Goal: Task Accomplishment & Management: Complete application form

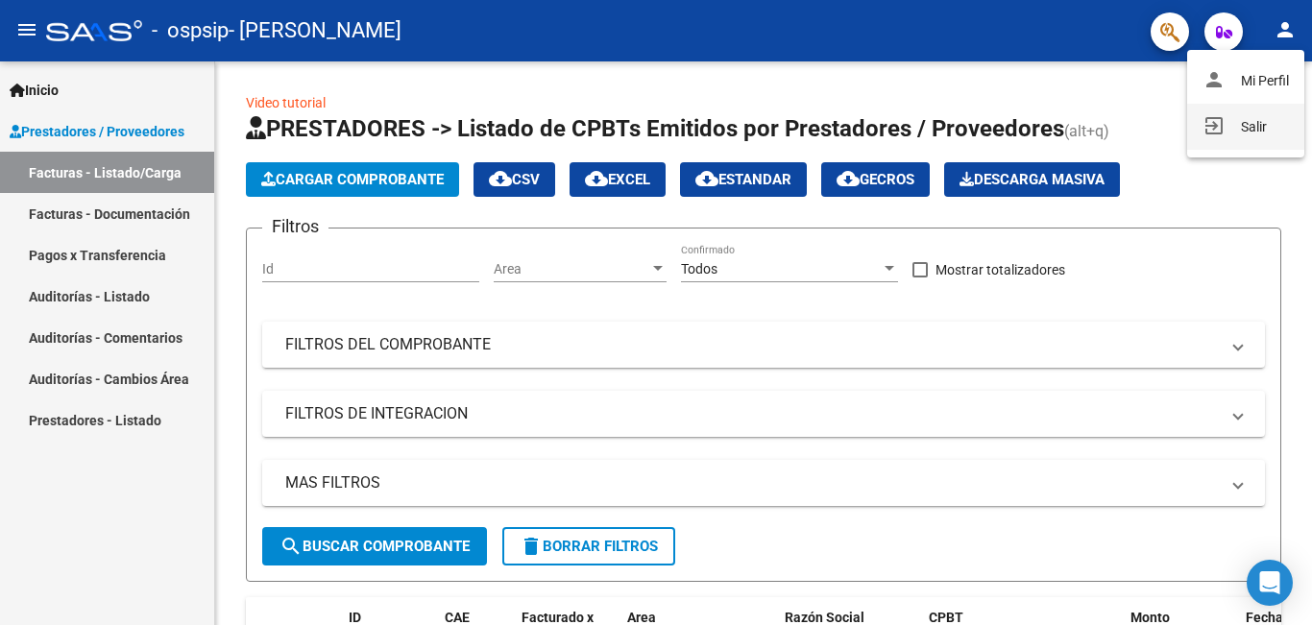
click at [1209, 122] on mat-icon "exit_to_app" at bounding box center [1213, 125] width 23 height 23
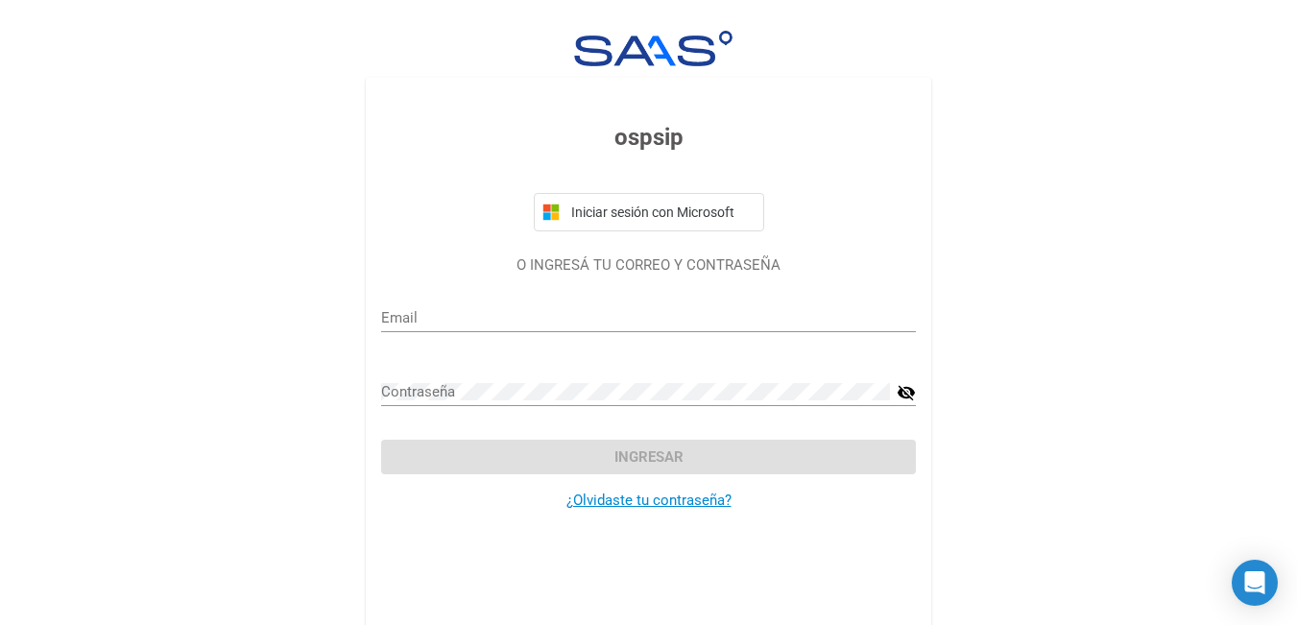
type input "[EMAIL_ADDRESS][DOMAIN_NAME]"
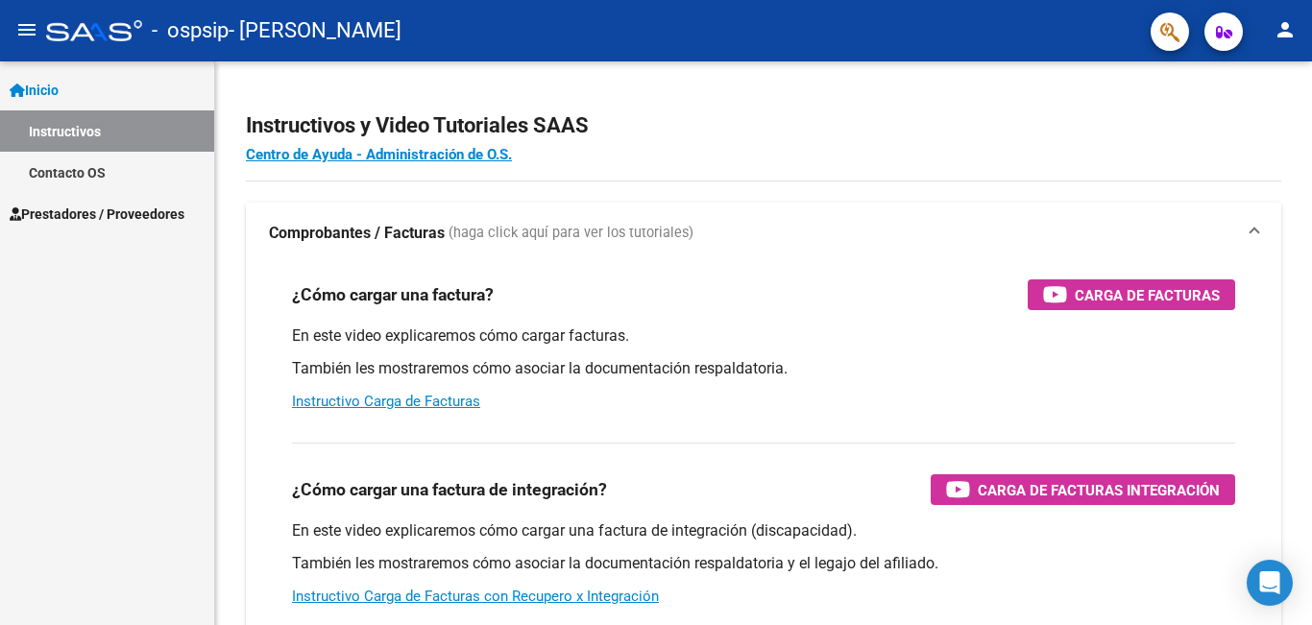
click at [73, 200] on link "Prestadores / Proveedores" at bounding box center [107, 213] width 214 height 41
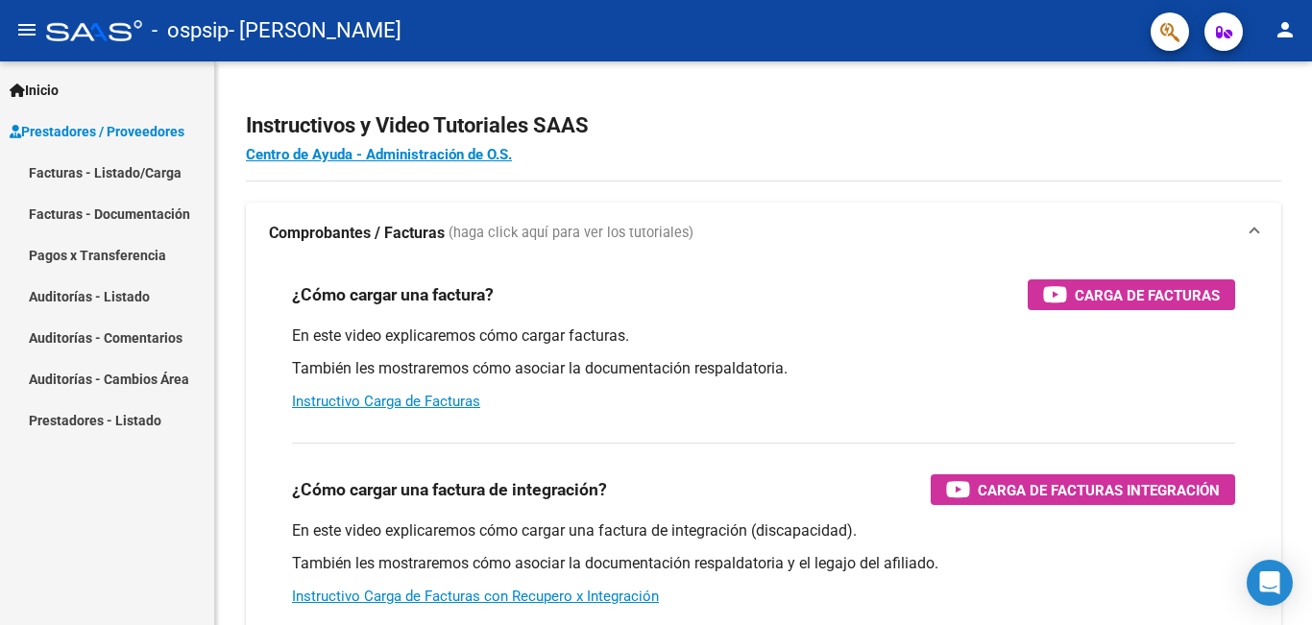
click at [167, 172] on link "Facturas - Listado/Carga" at bounding box center [107, 172] width 214 height 41
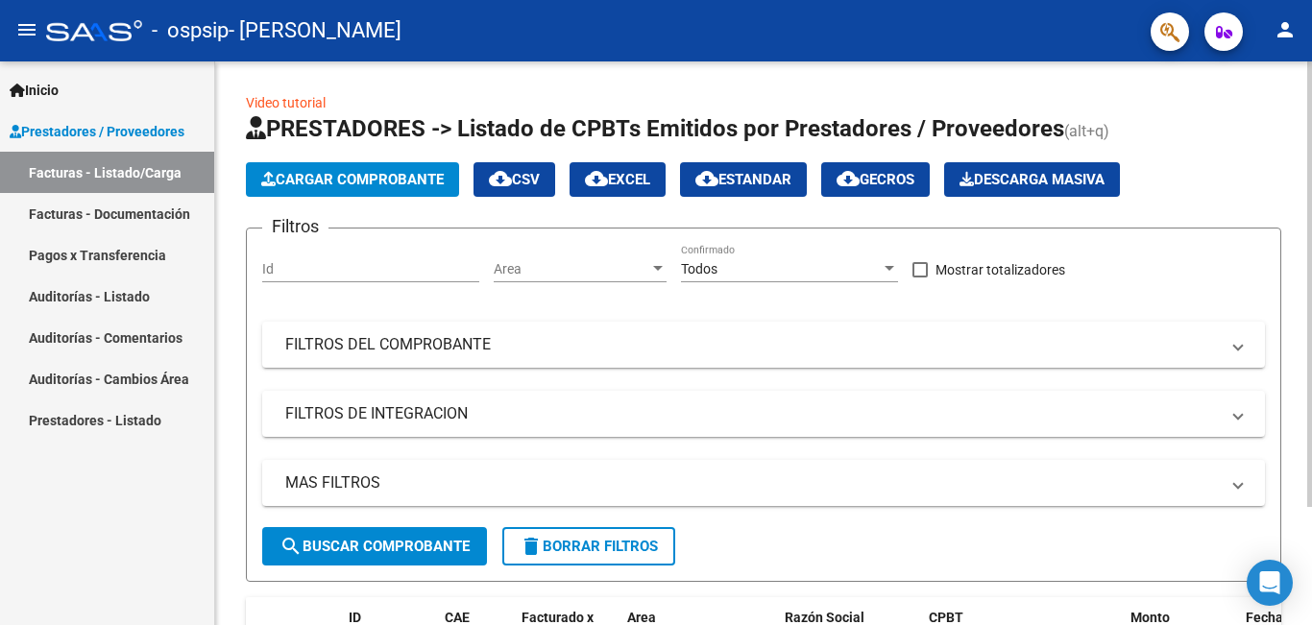
click at [401, 180] on span "Cargar Comprobante" at bounding box center [352, 179] width 182 height 17
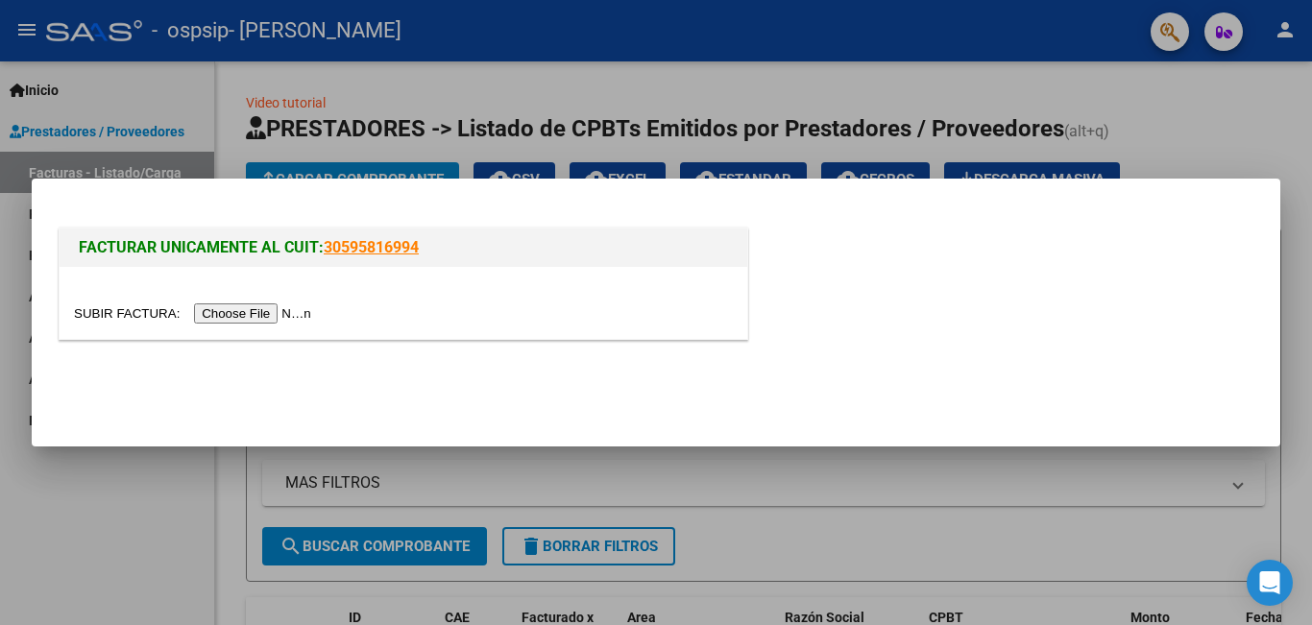
click at [297, 323] on input "file" at bounding box center [195, 313] width 243 height 20
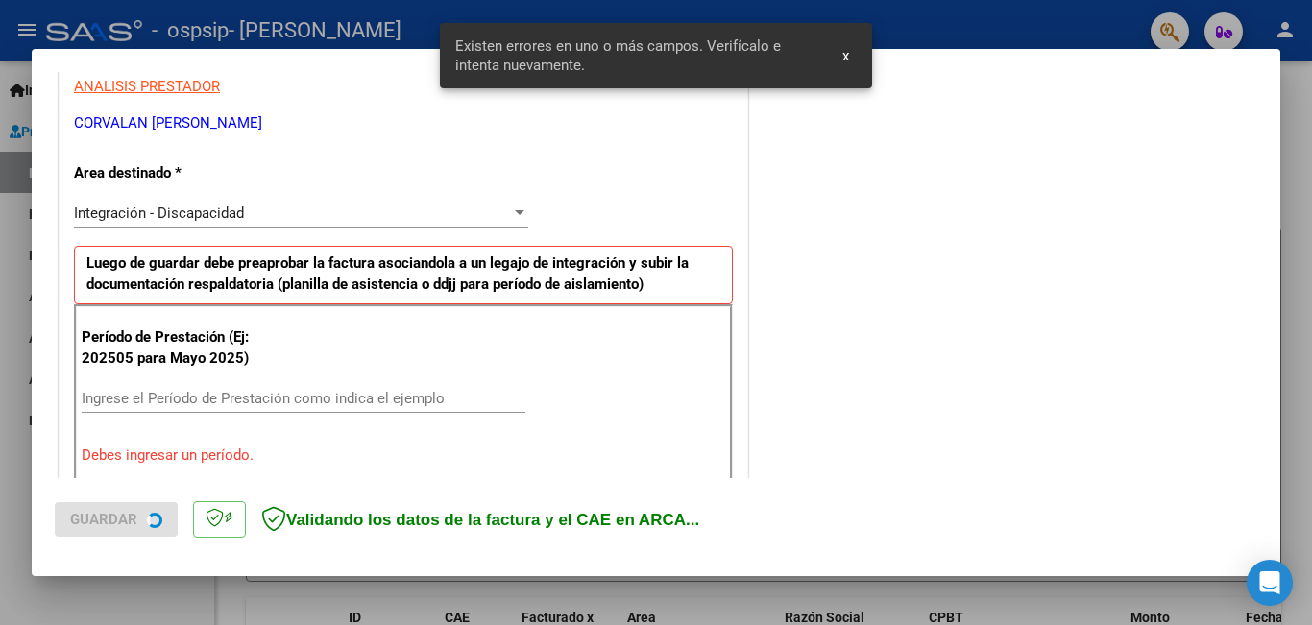
scroll to position [429, 0]
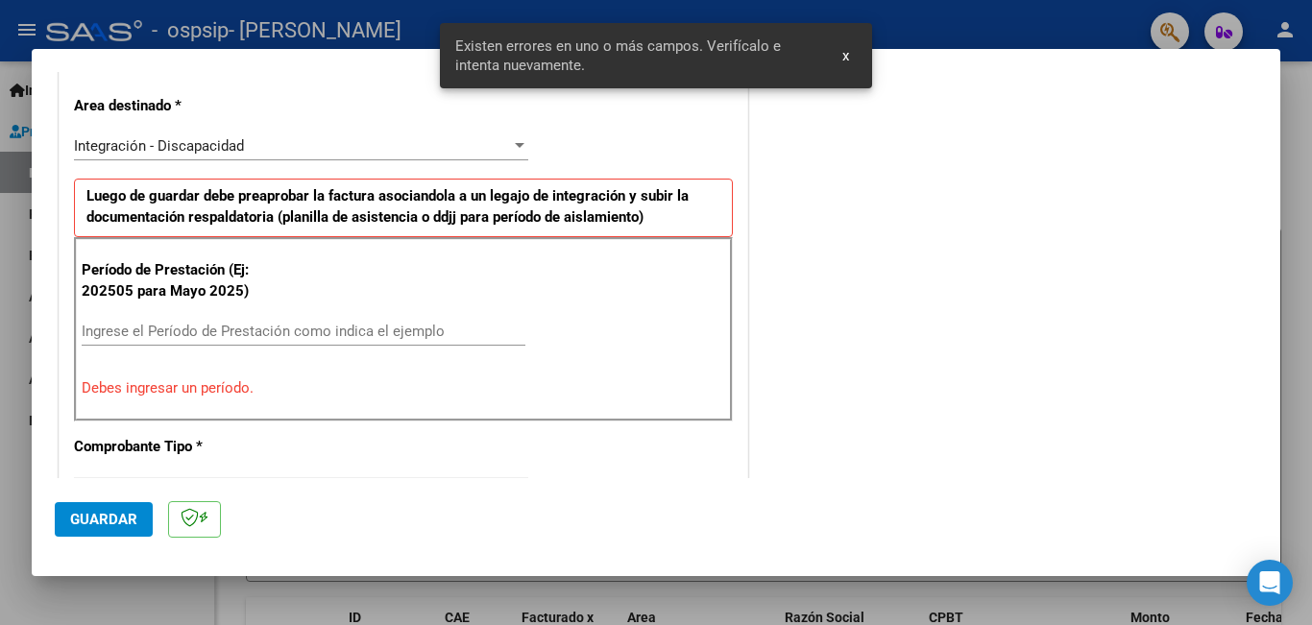
click at [280, 326] on input "Ingrese el Período de Prestación como indica el ejemplo" at bounding box center [304, 331] width 444 height 17
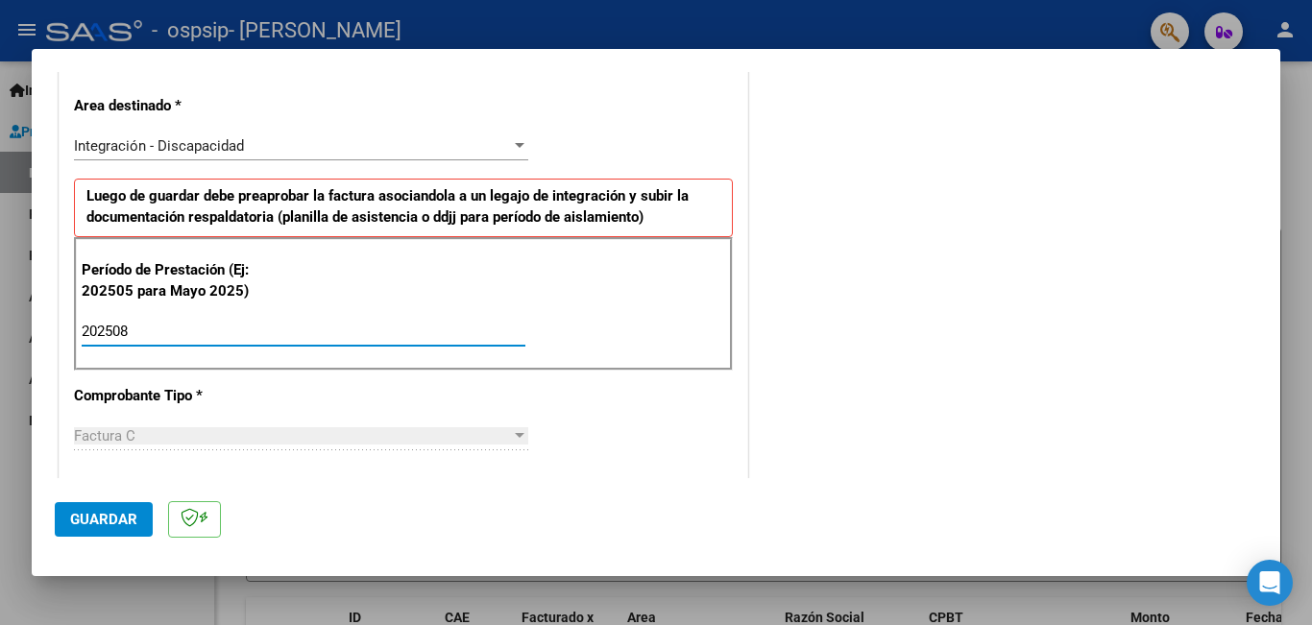
type input "202508"
click at [293, 425] on div "Factura C Seleccionar Tipo" at bounding box center [301, 436] width 454 height 29
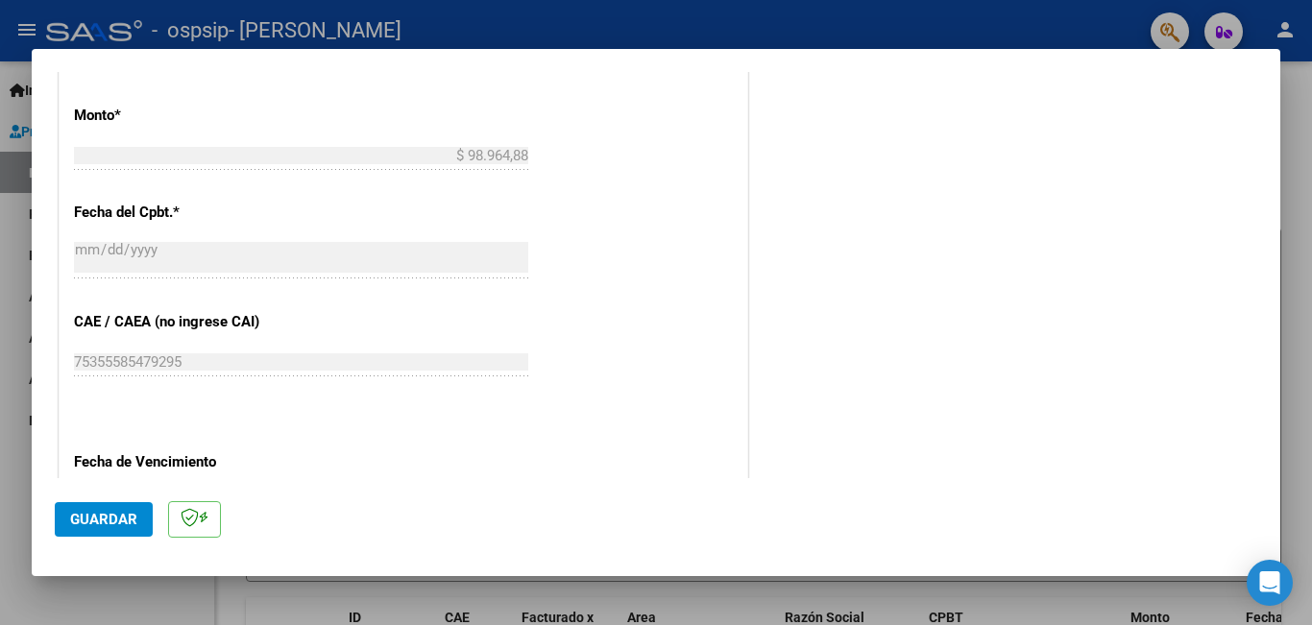
scroll to position [1101, 0]
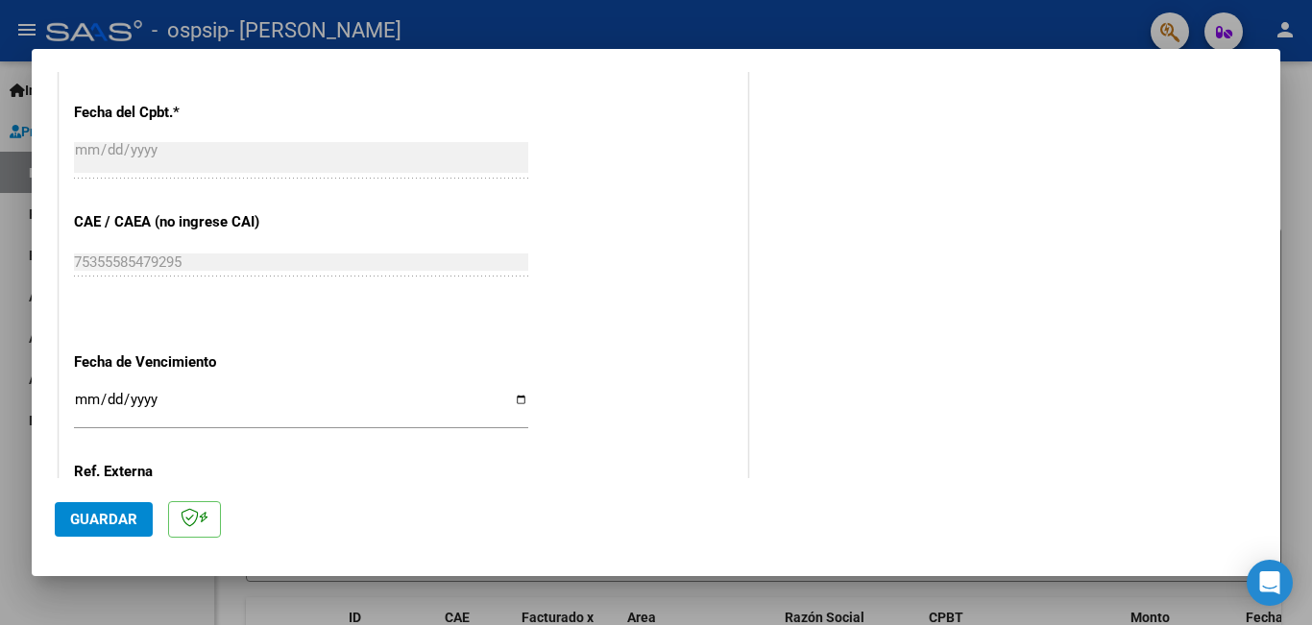
click at [515, 407] on input "Ingresar la fecha" at bounding box center [301, 407] width 454 height 31
type input "2025-09-12"
click at [135, 522] on span "Guardar" at bounding box center [103, 519] width 67 height 17
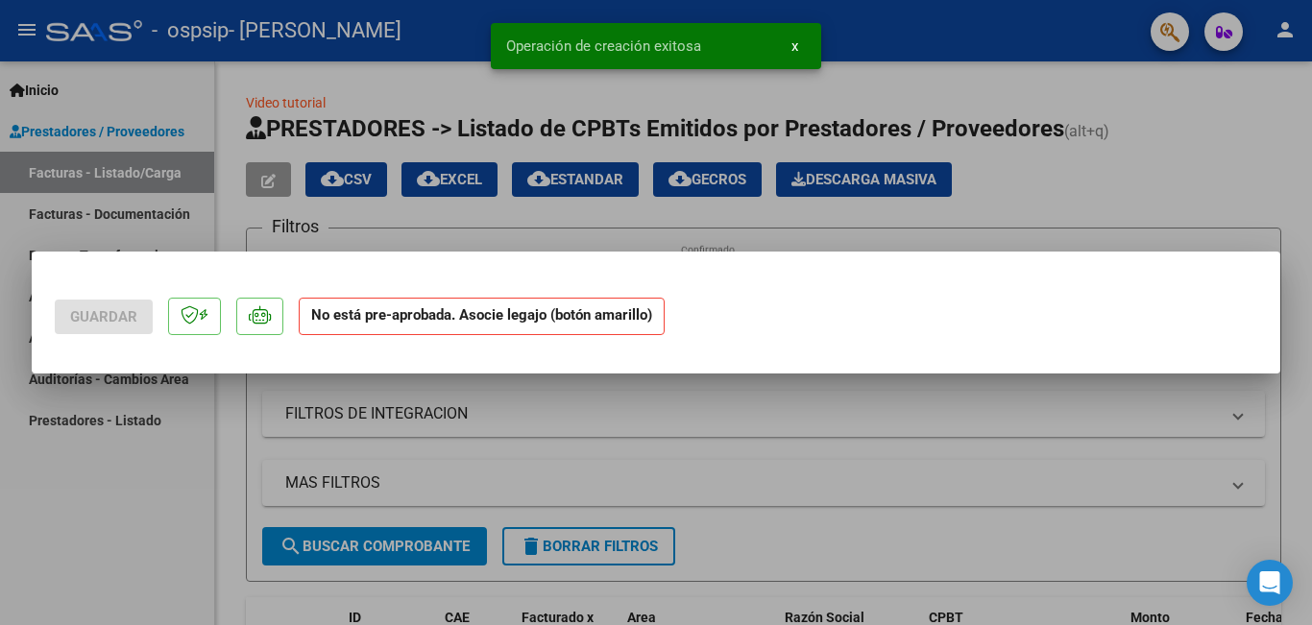
scroll to position [0, 0]
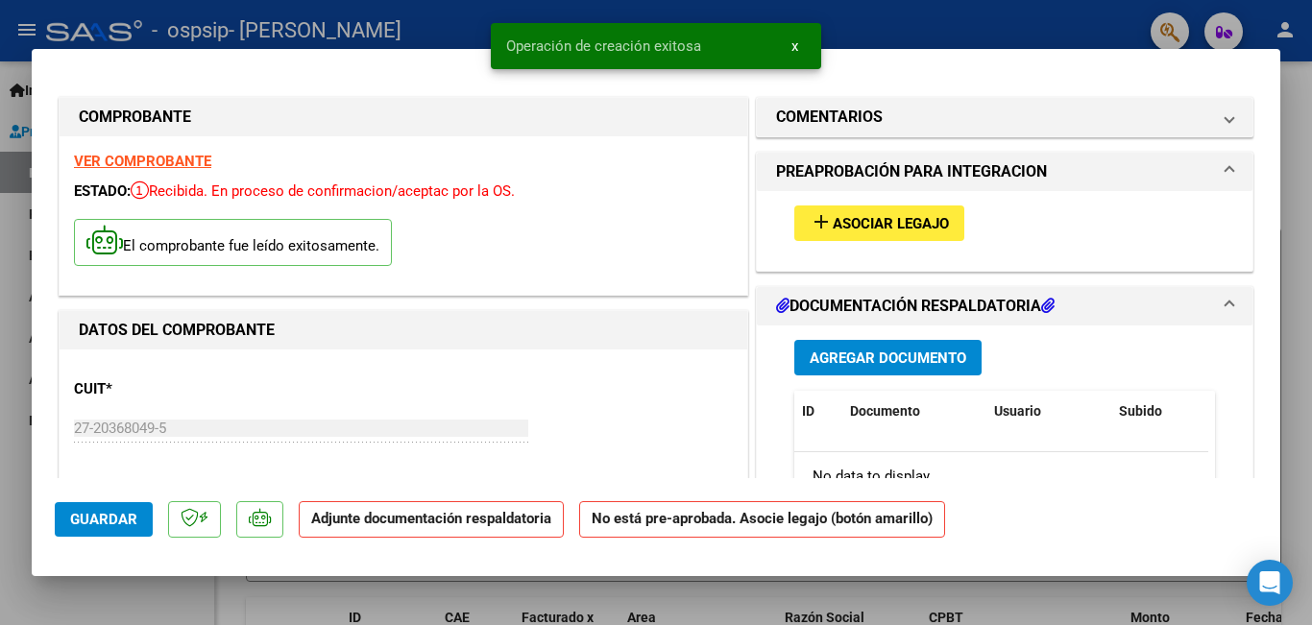
click at [884, 215] on span "Asociar Legajo" at bounding box center [890, 223] width 116 height 17
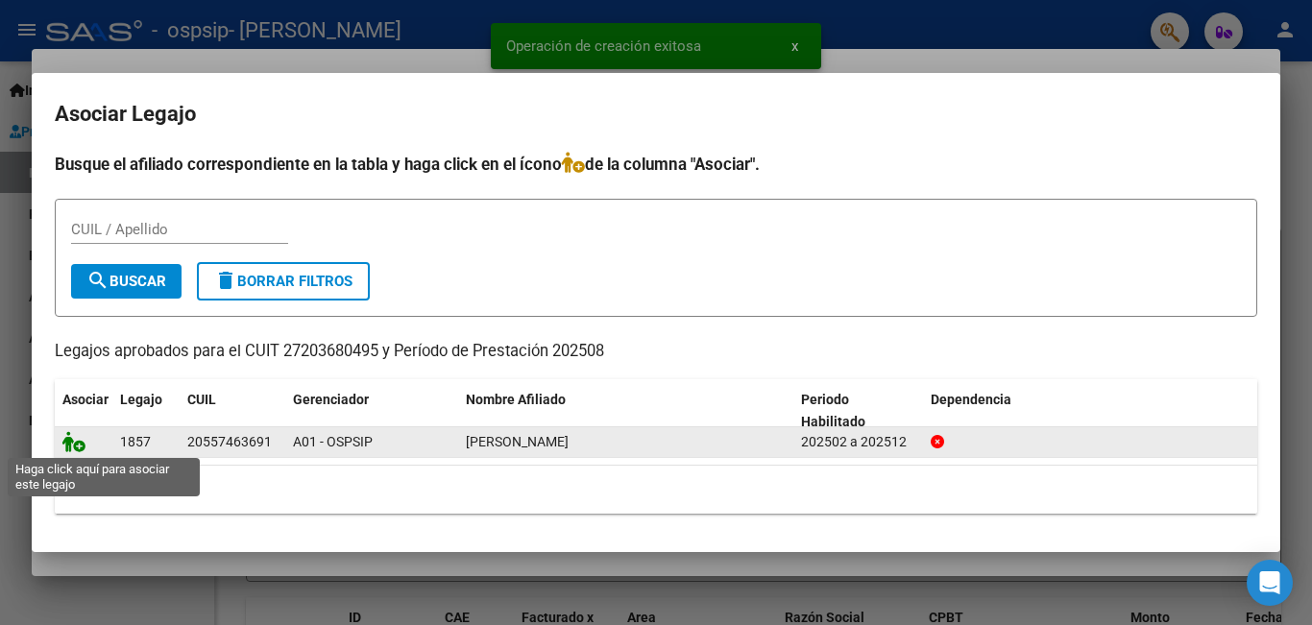
click at [64, 434] on icon at bounding box center [73, 441] width 23 height 21
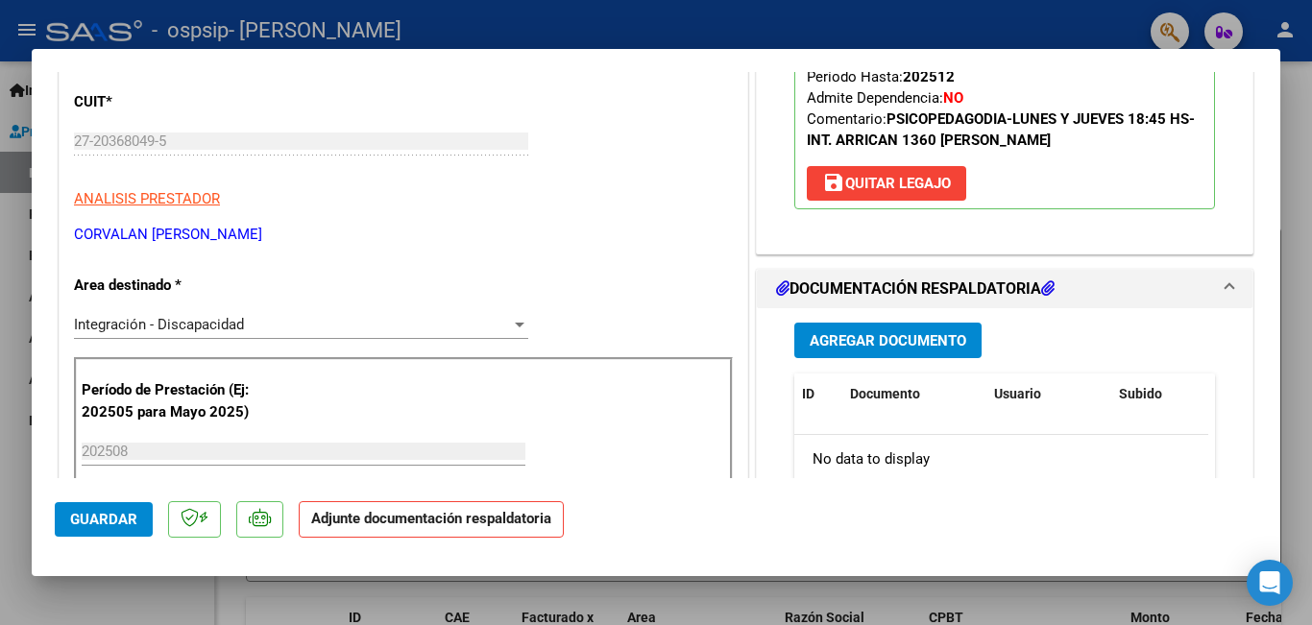
scroll to position [288, 0]
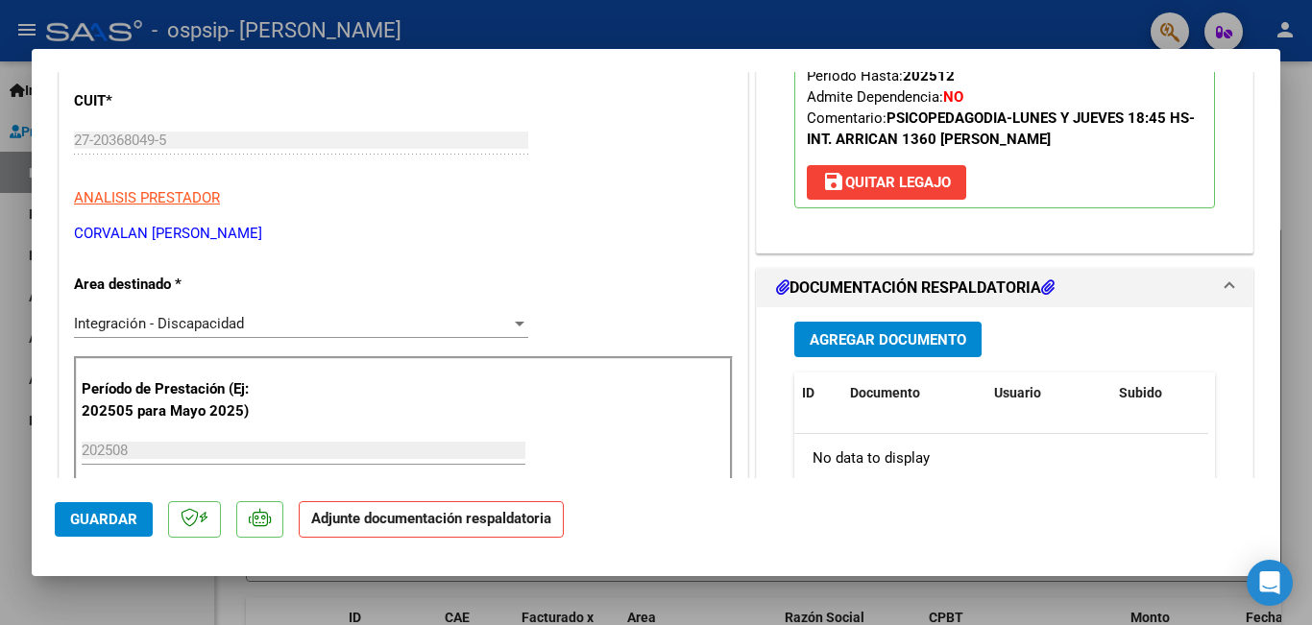
click at [865, 325] on button "Agregar Documento" at bounding box center [887, 340] width 187 height 36
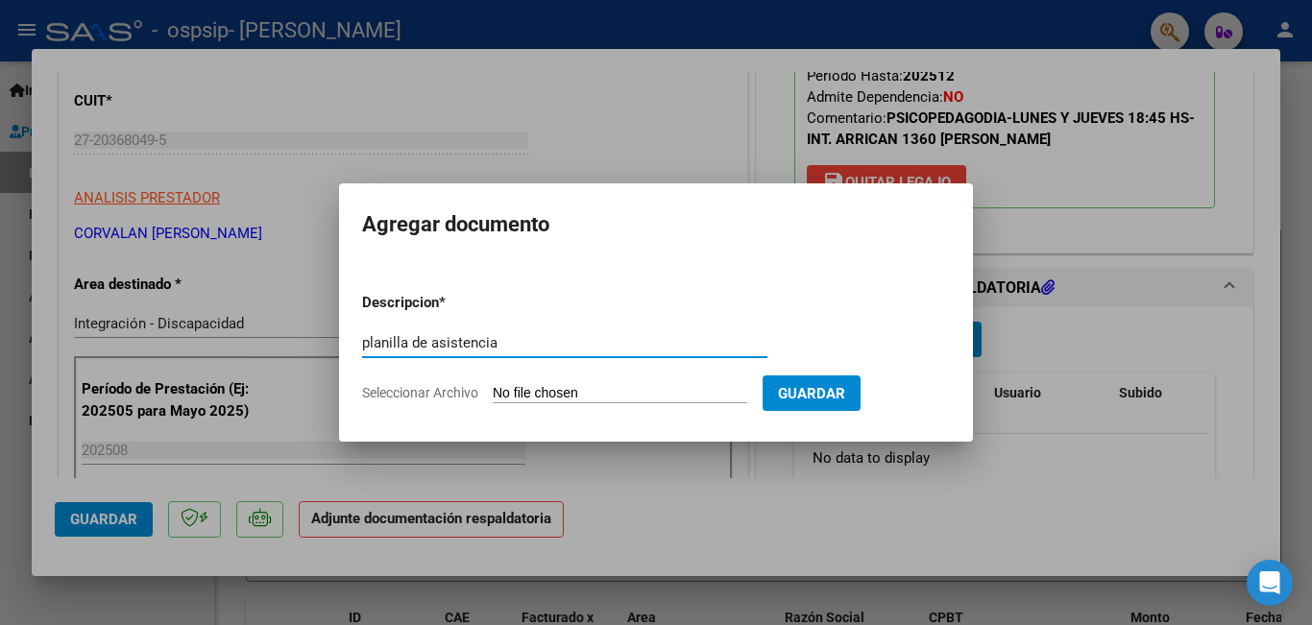
type input "planilla de asistencia"
click at [563, 396] on input "Seleccionar Archivo" at bounding box center [620, 394] width 254 height 18
type input "C:\fakepath\Gonzalo agosto psicope .pdf"
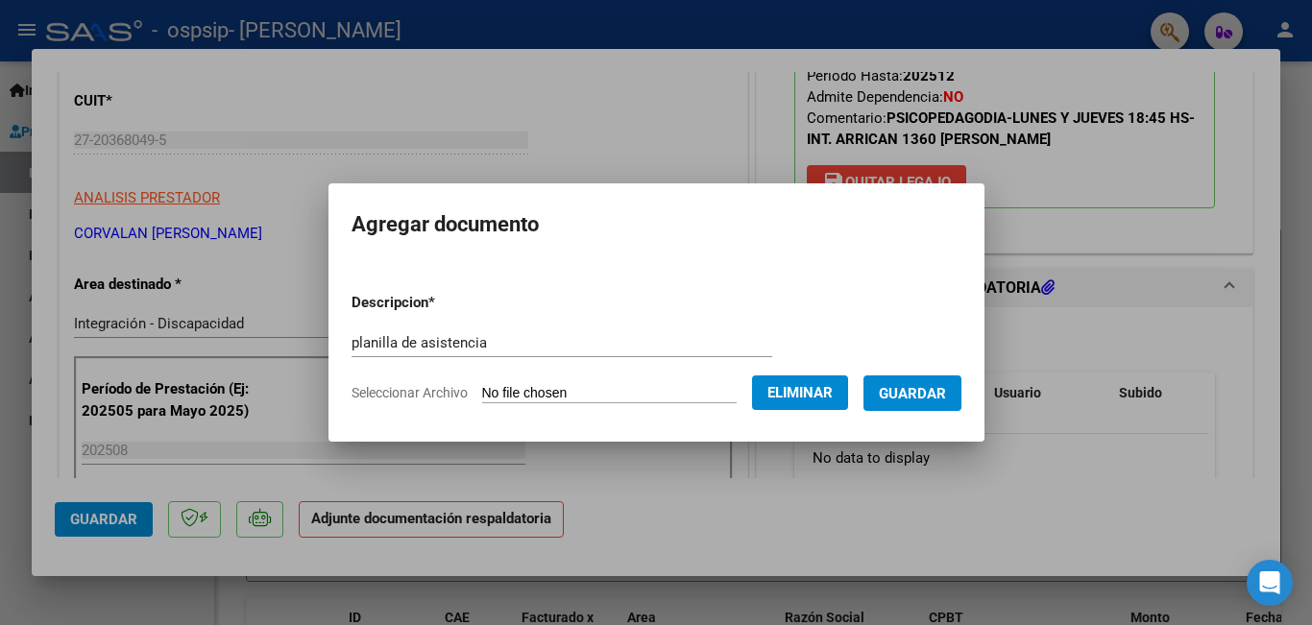
click at [930, 385] on span "Guardar" at bounding box center [912, 393] width 67 height 17
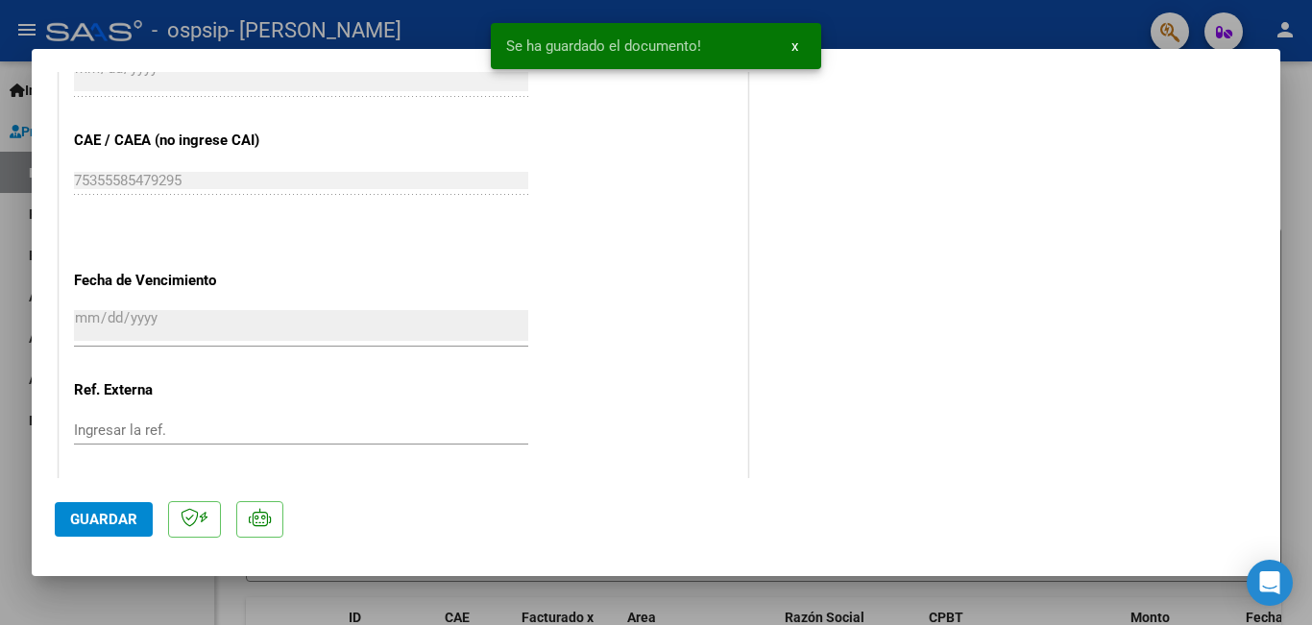
scroll to position [1313, 0]
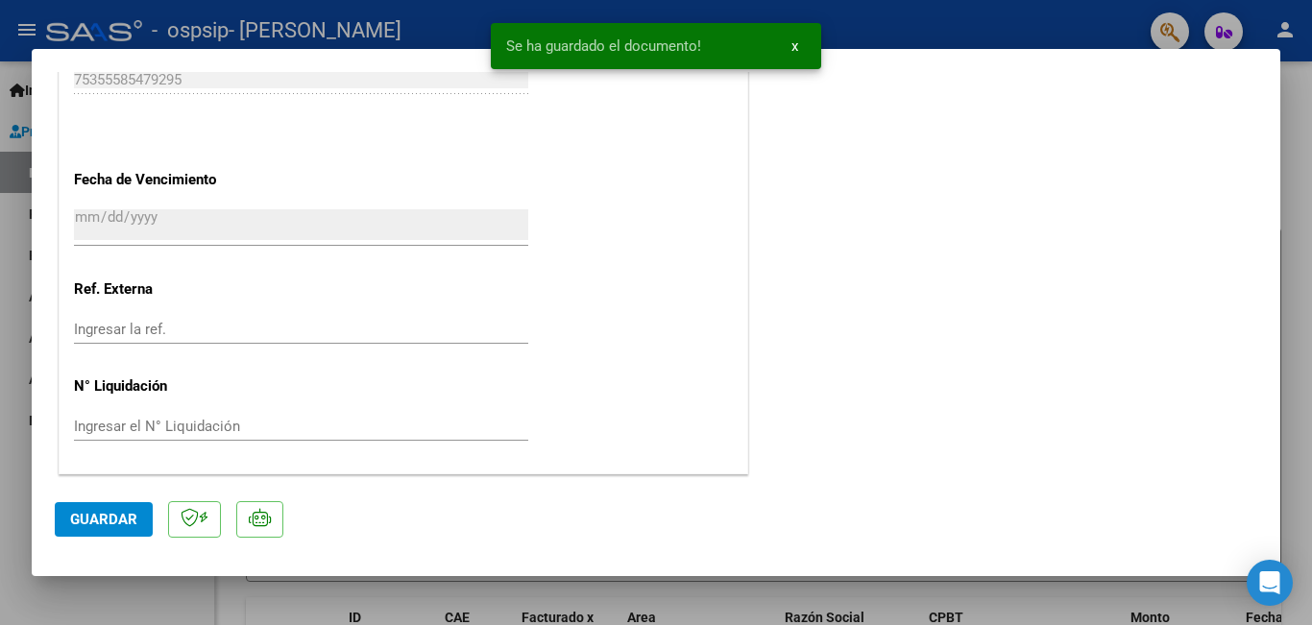
click at [58, 520] on button "Guardar" at bounding box center [104, 519] width 98 height 35
drag, startPoint x: 682, startPoint y: 590, endPoint x: 685, endPoint y: 565, distance: 25.1
click at [682, 587] on div at bounding box center [656, 312] width 1312 height 625
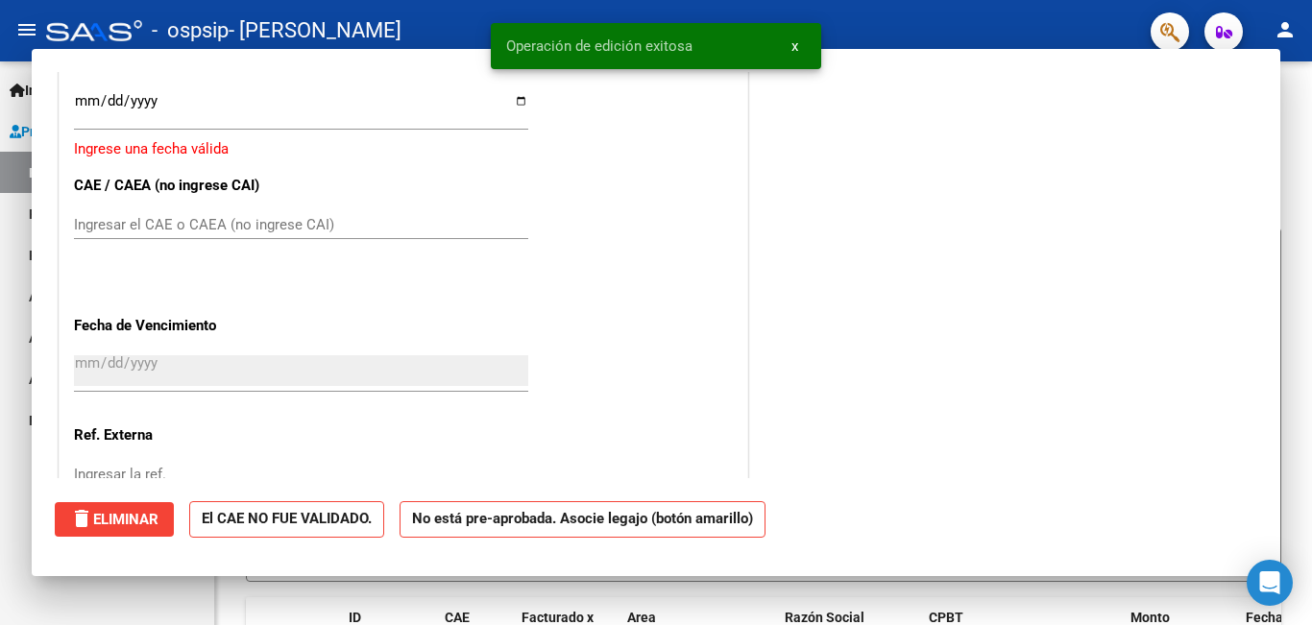
scroll to position [0, 0]
